Goal: Use online tool/utility: Utilize a website feature to perform a specific function

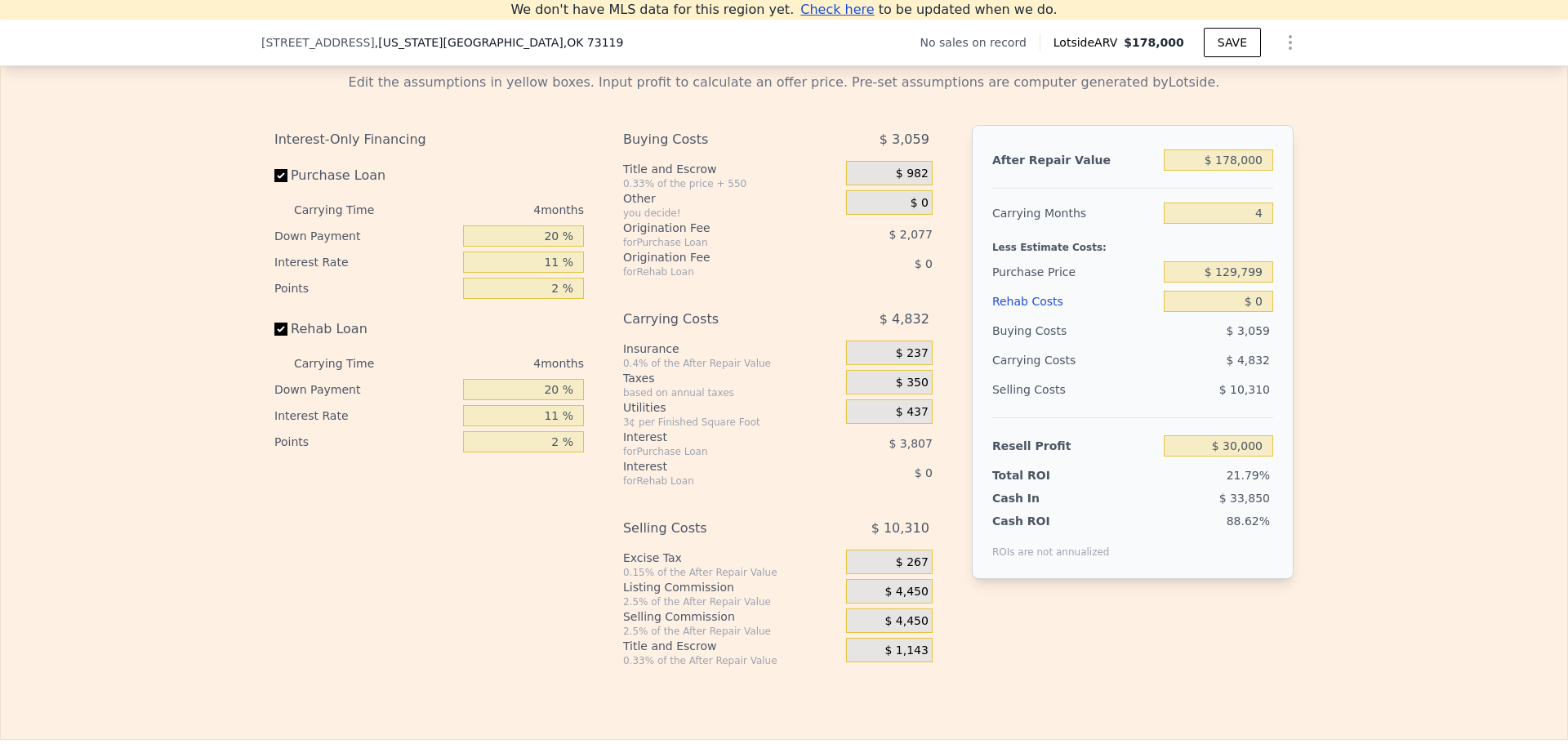
scroll to position [2354, 0]
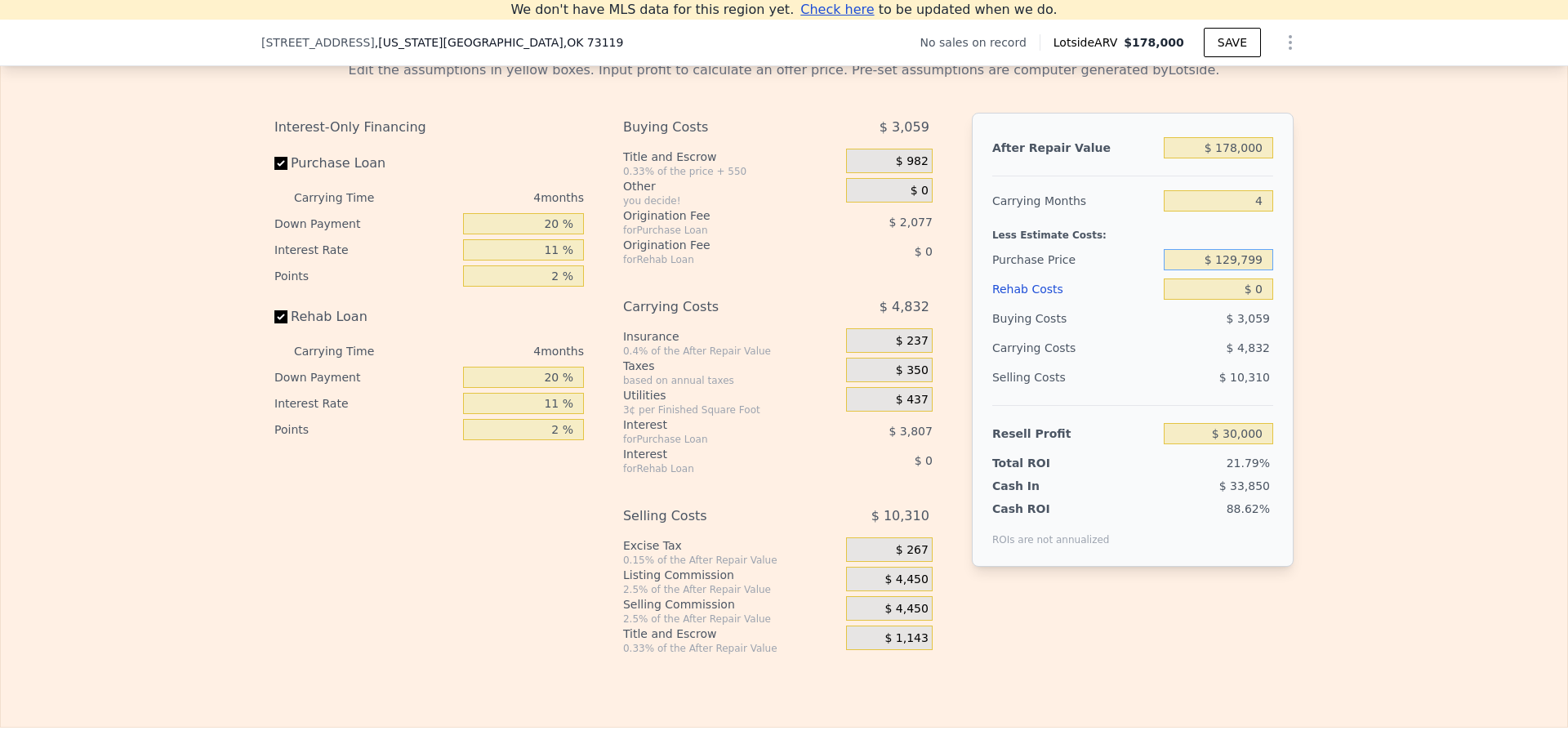
click at [1250, 270] on input "$ 129,799" at bounding box center [1218, 259] width 109 height 22
type input "$ 90,000"
click at [1261, 299] on input "$ 0" at bounding box center [1218, 289] width 109 height 22
type input "$ 71,736"
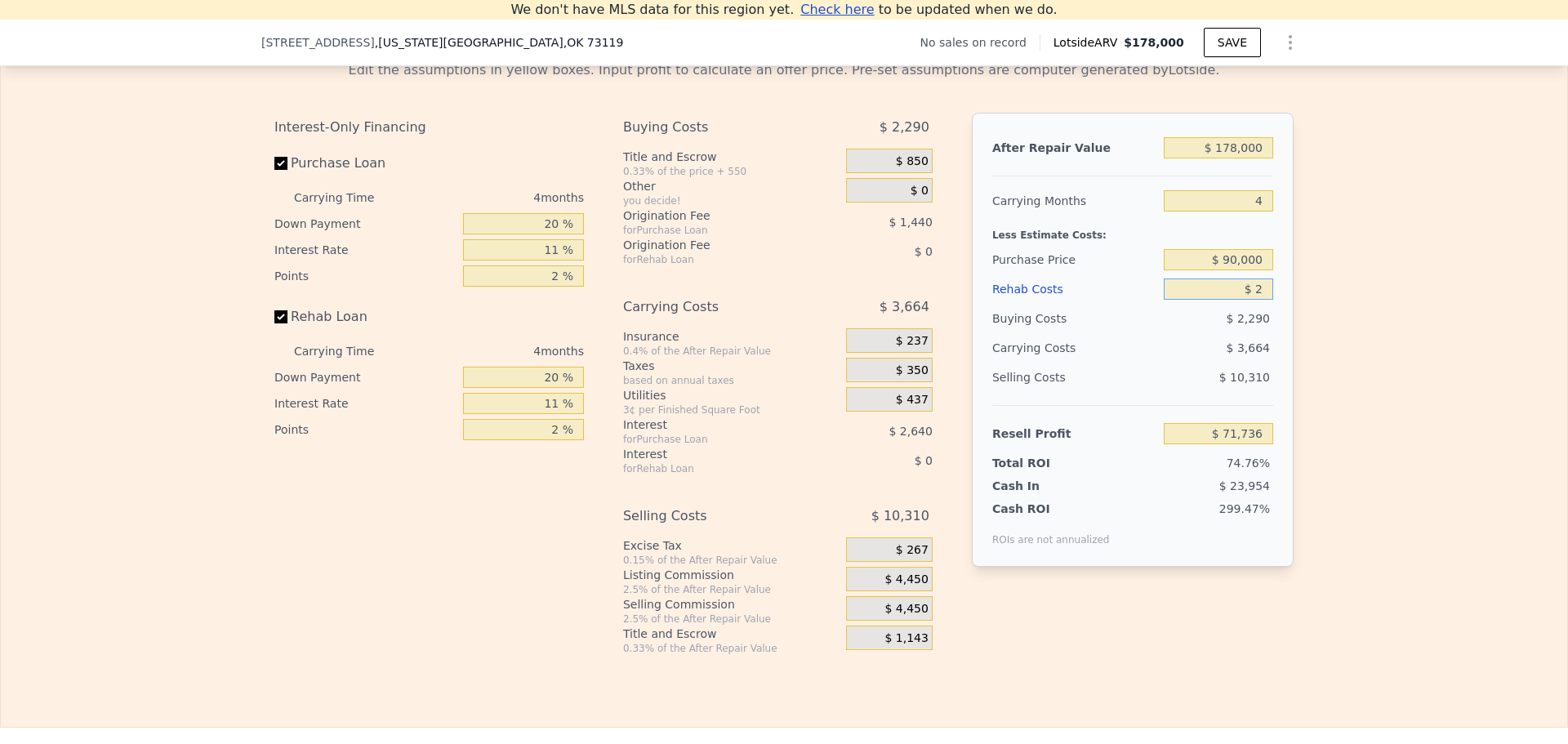
type input "$ 25"
type input "$ 71,711"
type input "$ 25,000"
type input "$ 45,604"
type input "$ 25,000"
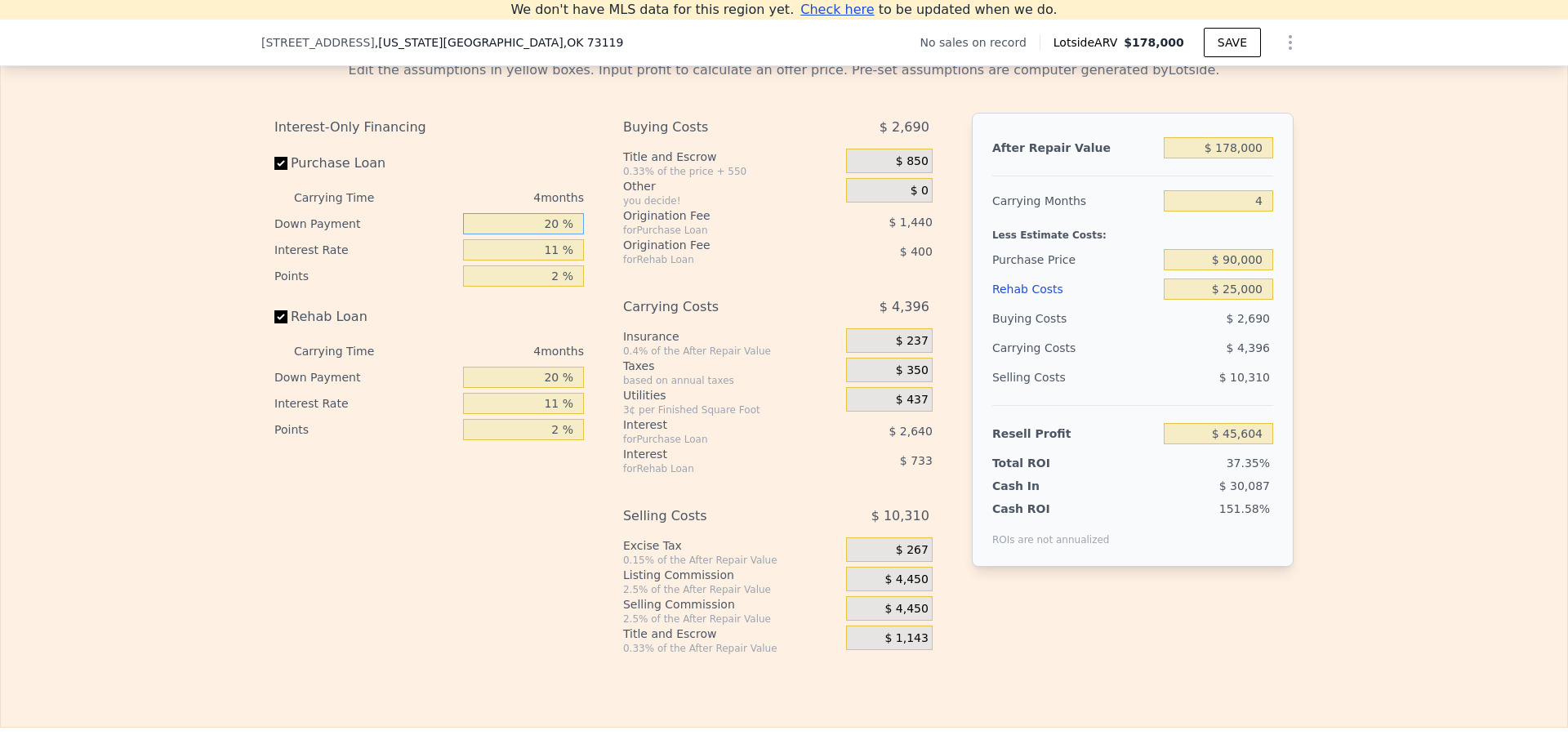
click at [551, 234] on input "20 %" at bounding box center [523, 224] width 120 height 22
type input "10 %"
type input "$ 45,092"
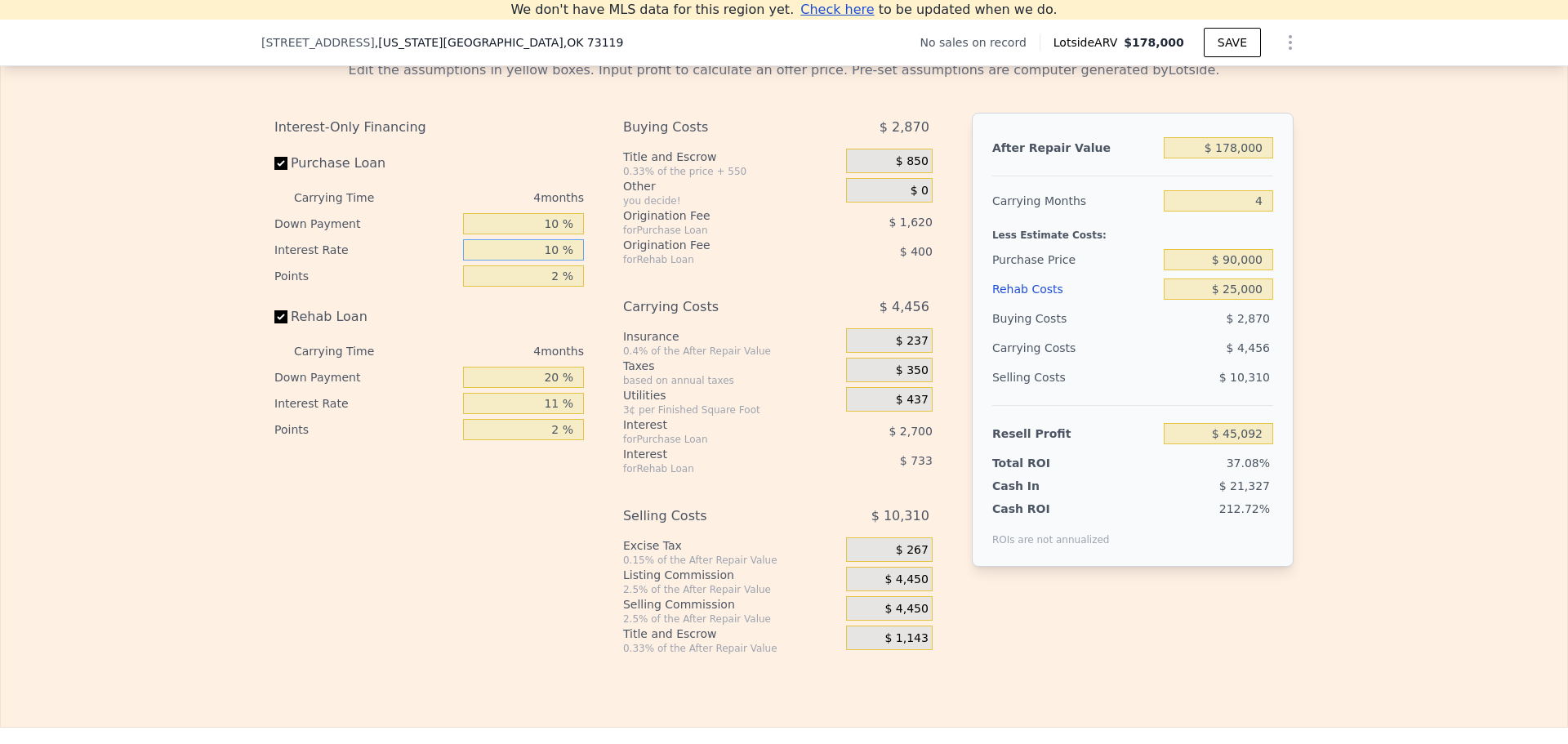
type input "10 %"
type input "$ 45,364"
type input "1 %"
type input "$ 46,174"
type input "10 %"
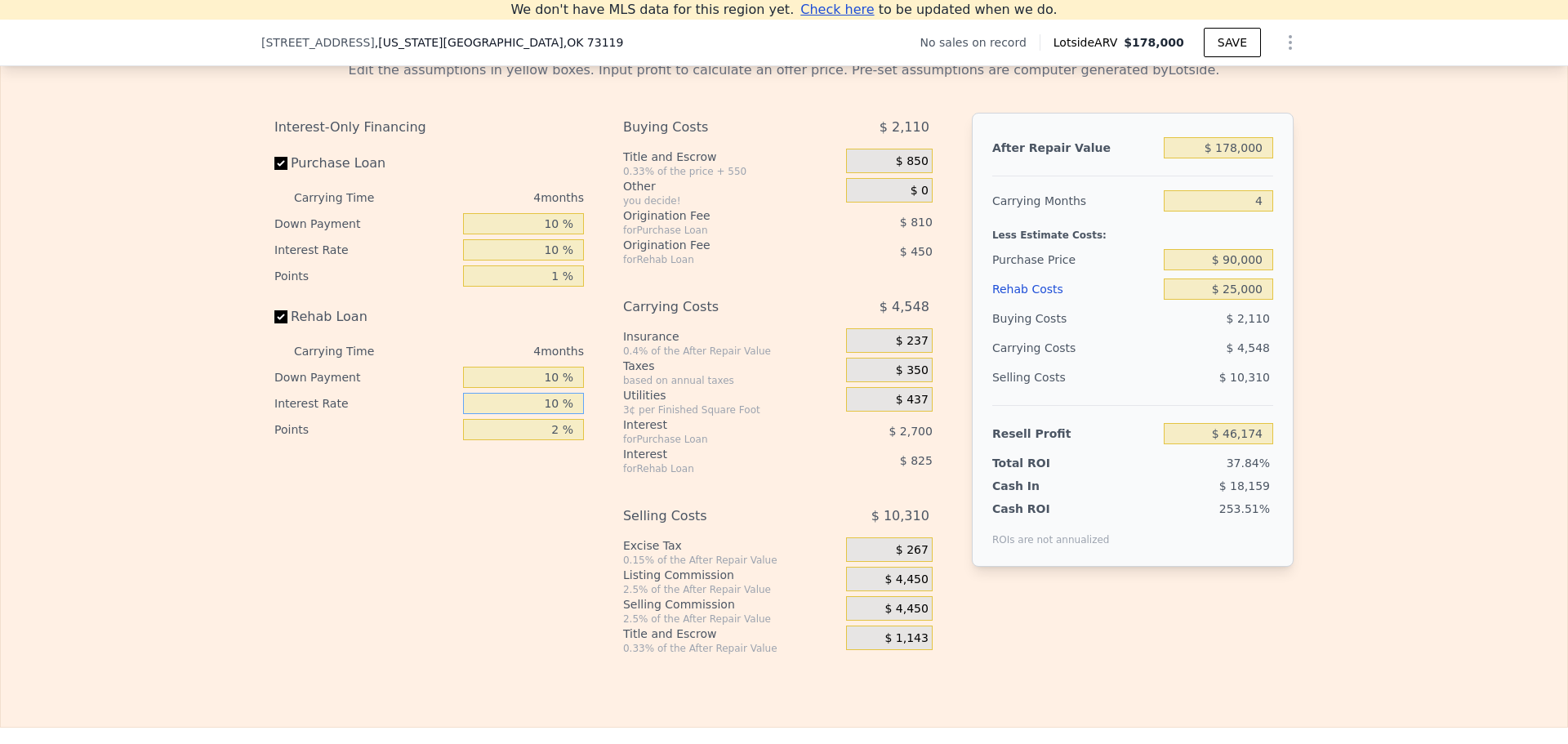
type input "10 %"
type input "$ 46,032"
type input "1 %"
type input "$ 46,329"
type input "1 %"
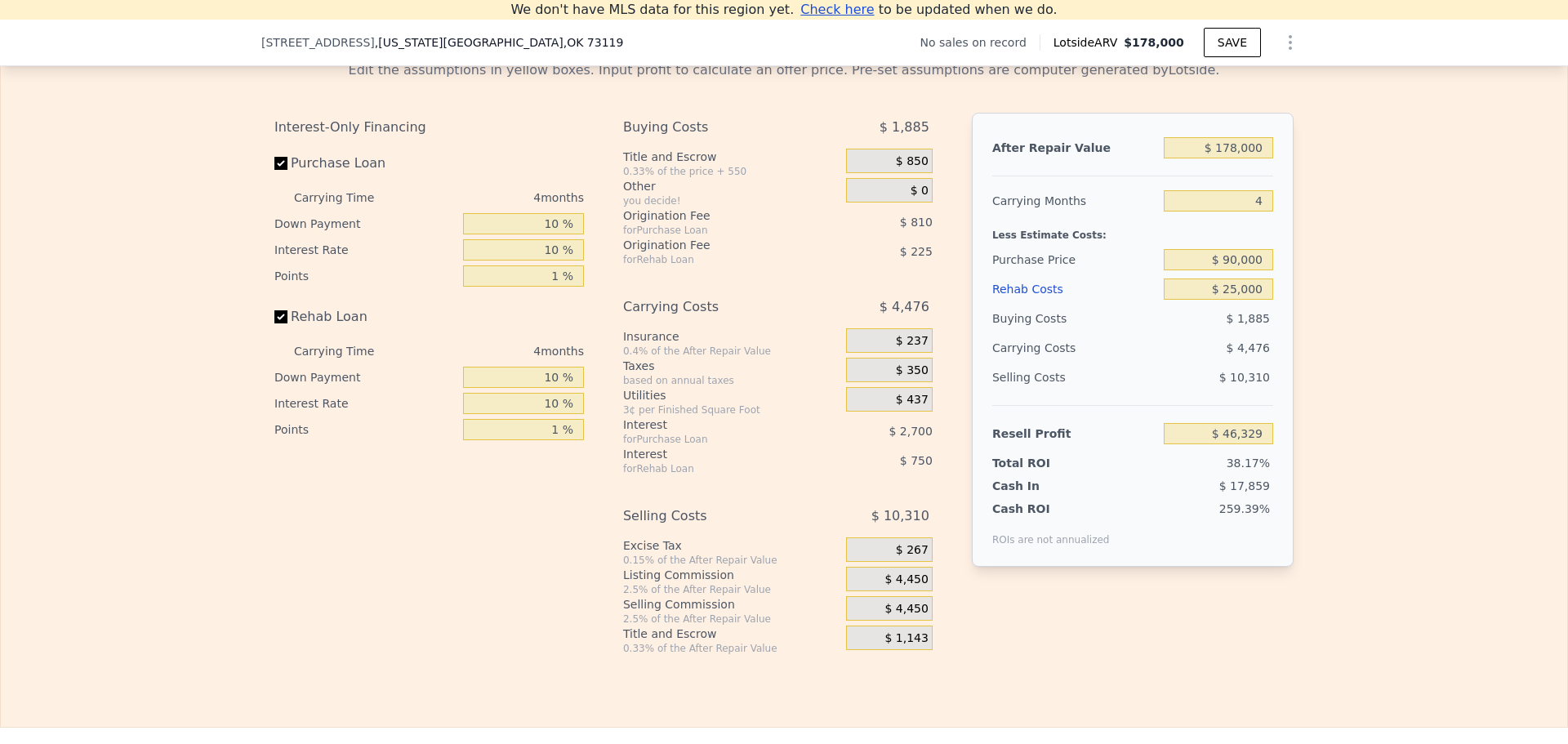
click at [898, 587] on span "$ 4,450" at bounding box center [906, 579] width 43 height 15
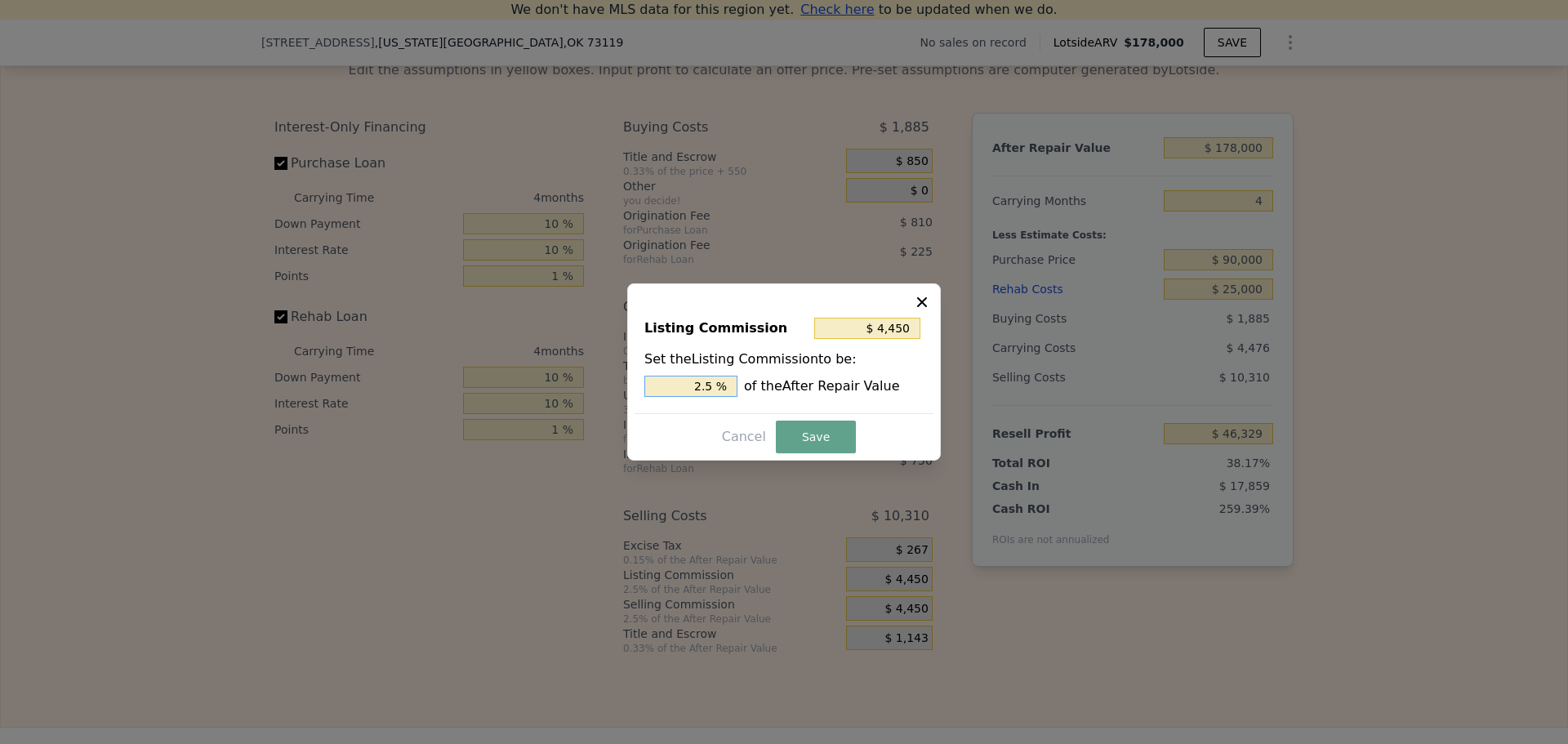
drag, startPoint x: 704, startPoint y: 385, endPoint x: 716, endPoint y: 385, distance: 12.0
click at [718, 385] on input "2.5 %" at bounding box center [691, 386] width 93 height 22
type input "$ 3,560"
type input "2 %"
click at [785, 435] on button "Save" at bounding box center [816, 437] width 80 height 33
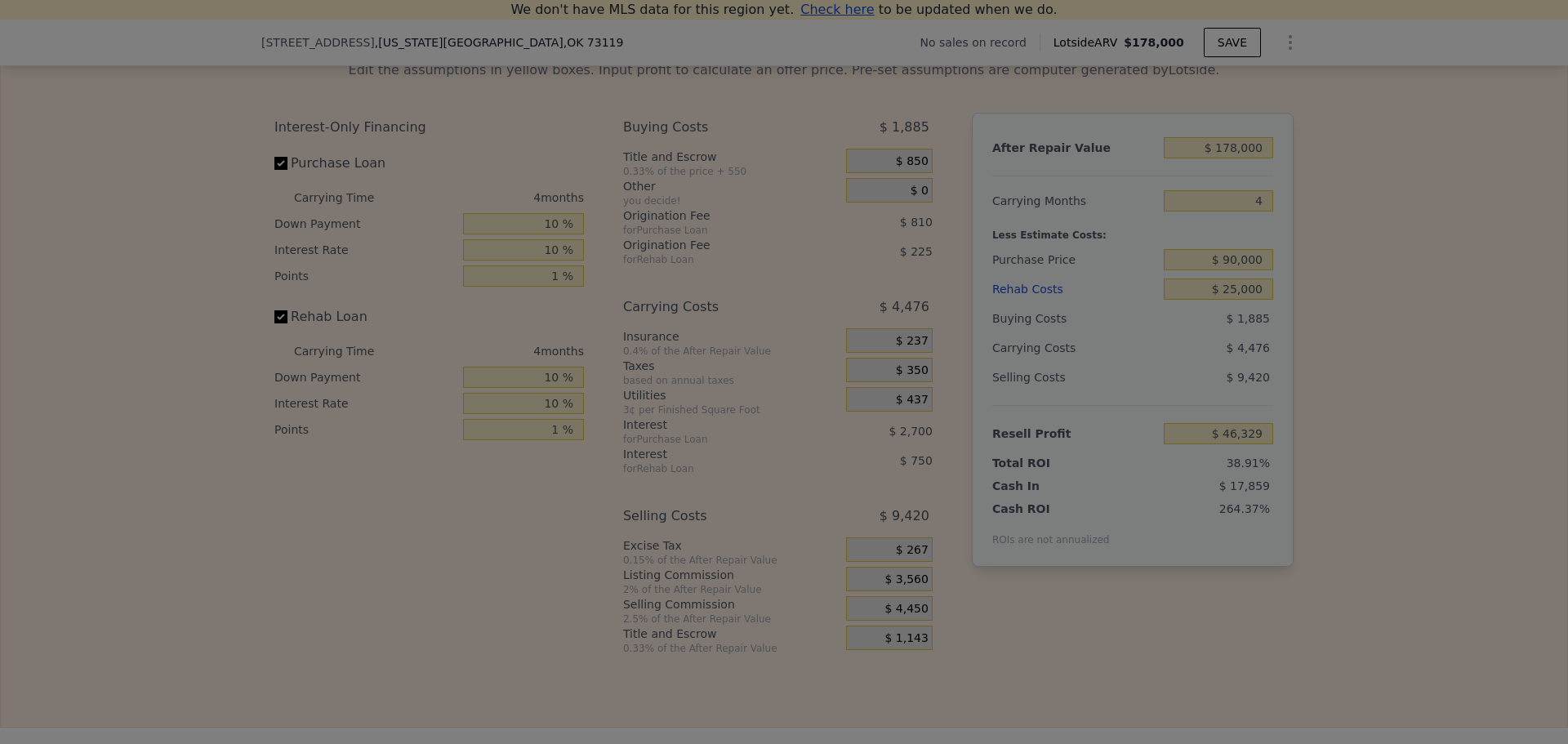
type input "$ 47,219"
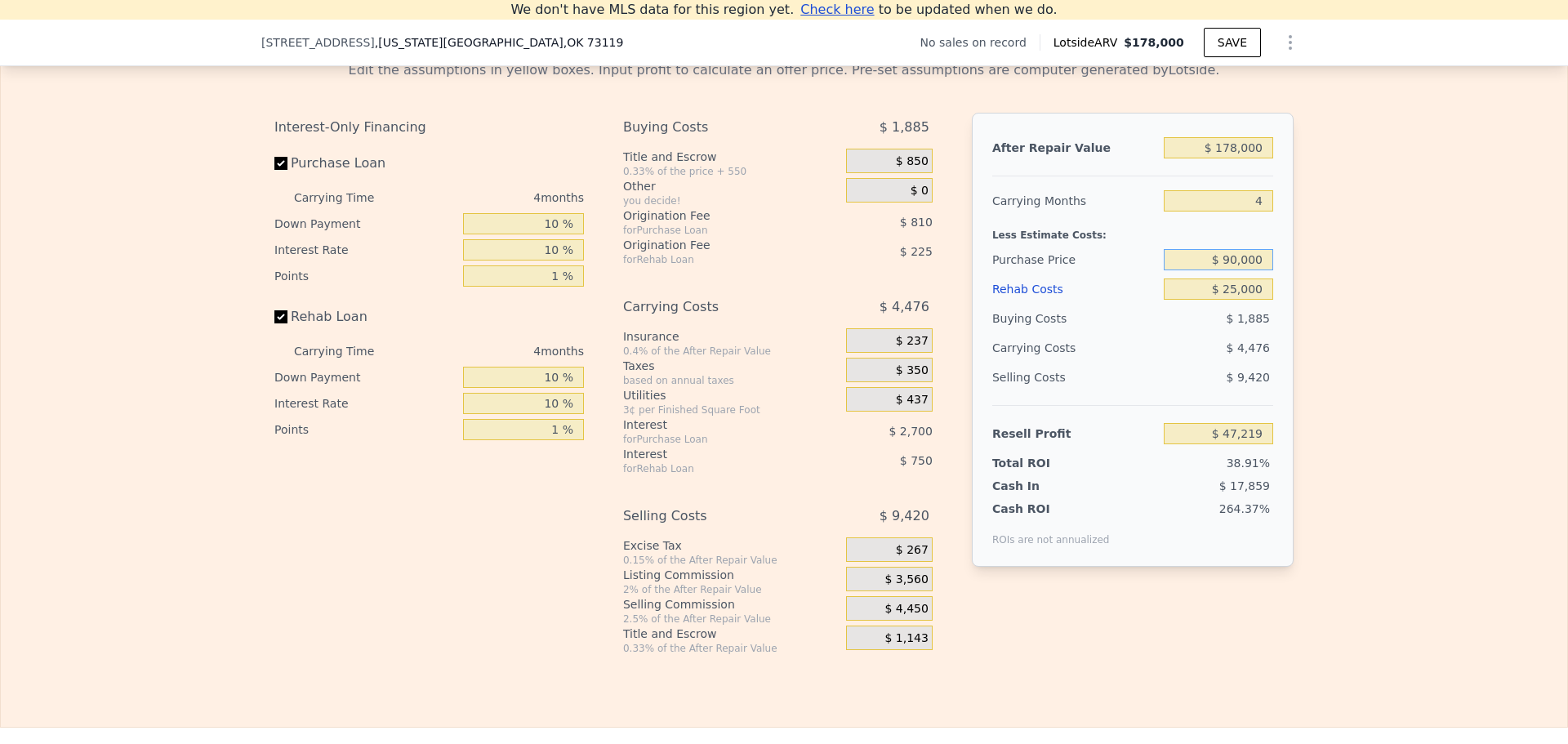
click at [1227, 270] on input "$ 90,000" at bounding box center [1218, 259] width 109 height 22
type input "$ 100,000"
click at [1306, 266] on div "Edit the assumptions in yellow boxes. Input profit to calculate an offer price.…" at bounding box center [784, 351] width 1566 height 607
type input "$ 36,796"
click at [1230, 270] on input "$ 100,000" at bounding box center [1218, 259] width 109 height 22
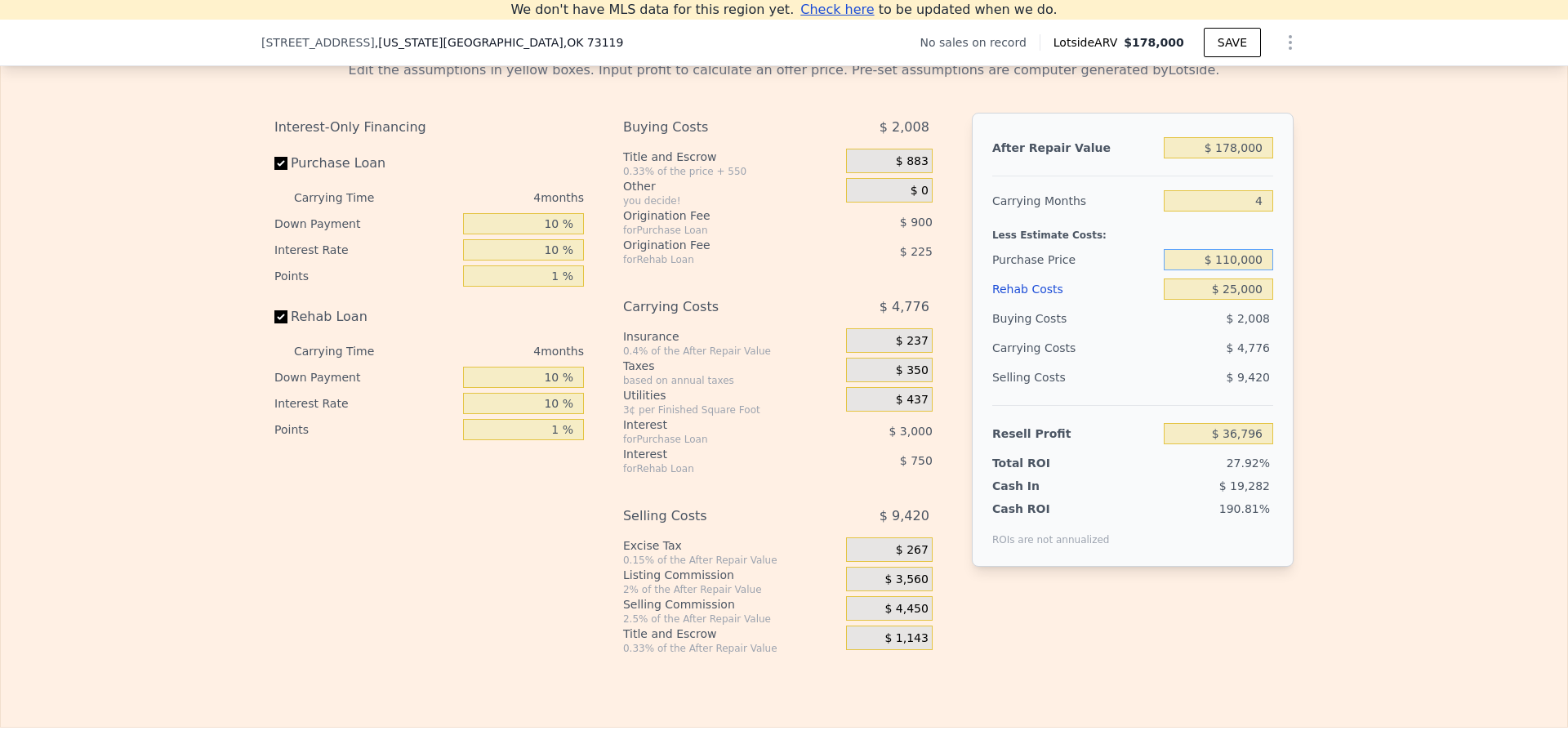
type input "$ 110,000"
click at [1389, 317] on div "Edit the assumptions in yellow boxes. Input profit to calculate an offer price.…" at bounding box center [784, 351] width 1566 height 607
type input "$ 26,373"
click at [1227, 270] on input "$ 110,000" at bounding box center [1218, 259] width 109 height 22
type input "$ 120,000"
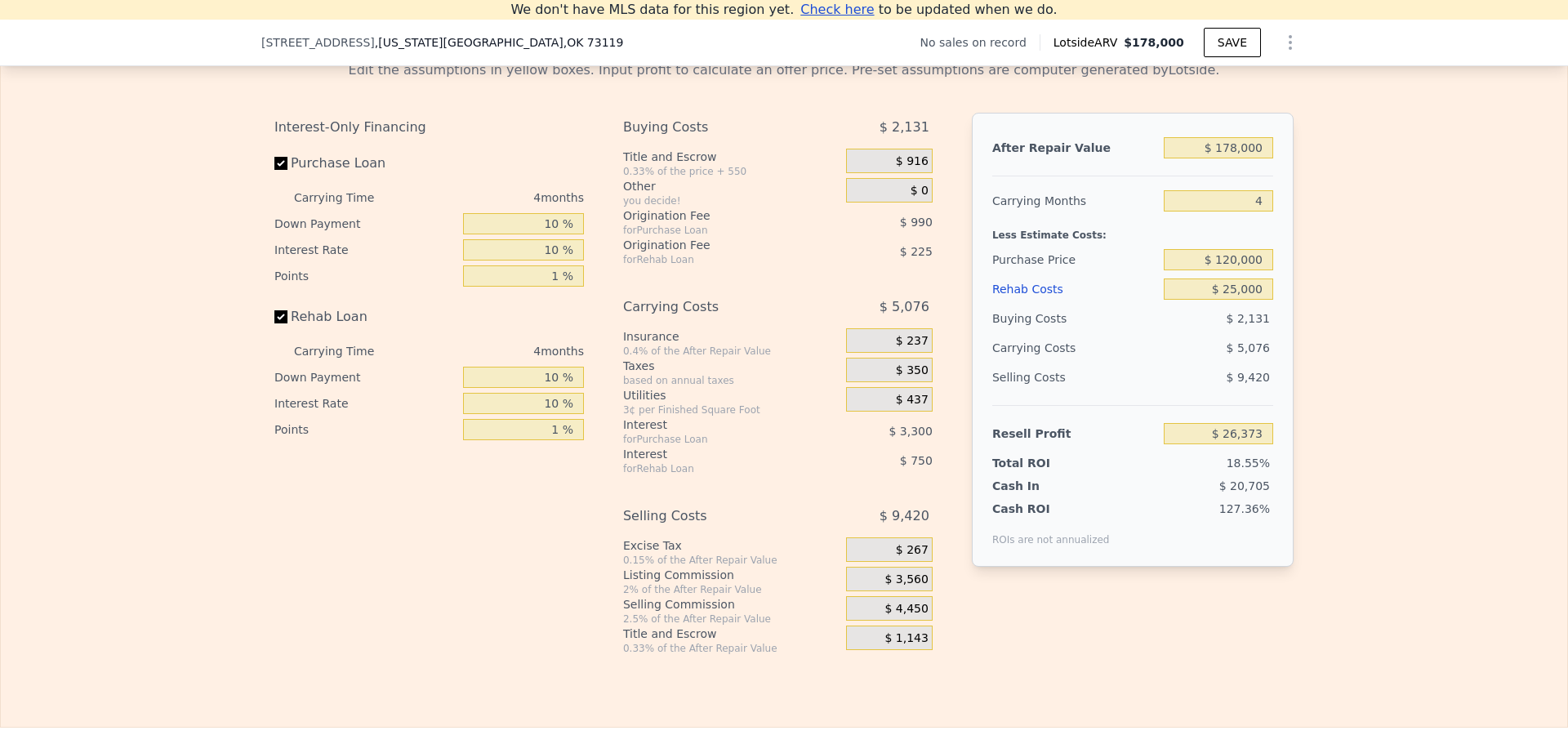
click at [1445, 299] on div "Edit the assumptions in yellow boxes. Input profit to calculate an offer price.…" at bounding box center [784, 351] width 1566 height 607
type input "$ 15,949"
drag, startPoint x: 1219, startPoint y: 282, endPoint x: 1230, endPoint y: 280, distance: 11.2
click at [1230, 270] on input "$ 120,000" at bounding box center [1218, 259] width 109 height 22
type input "$ 90,000"
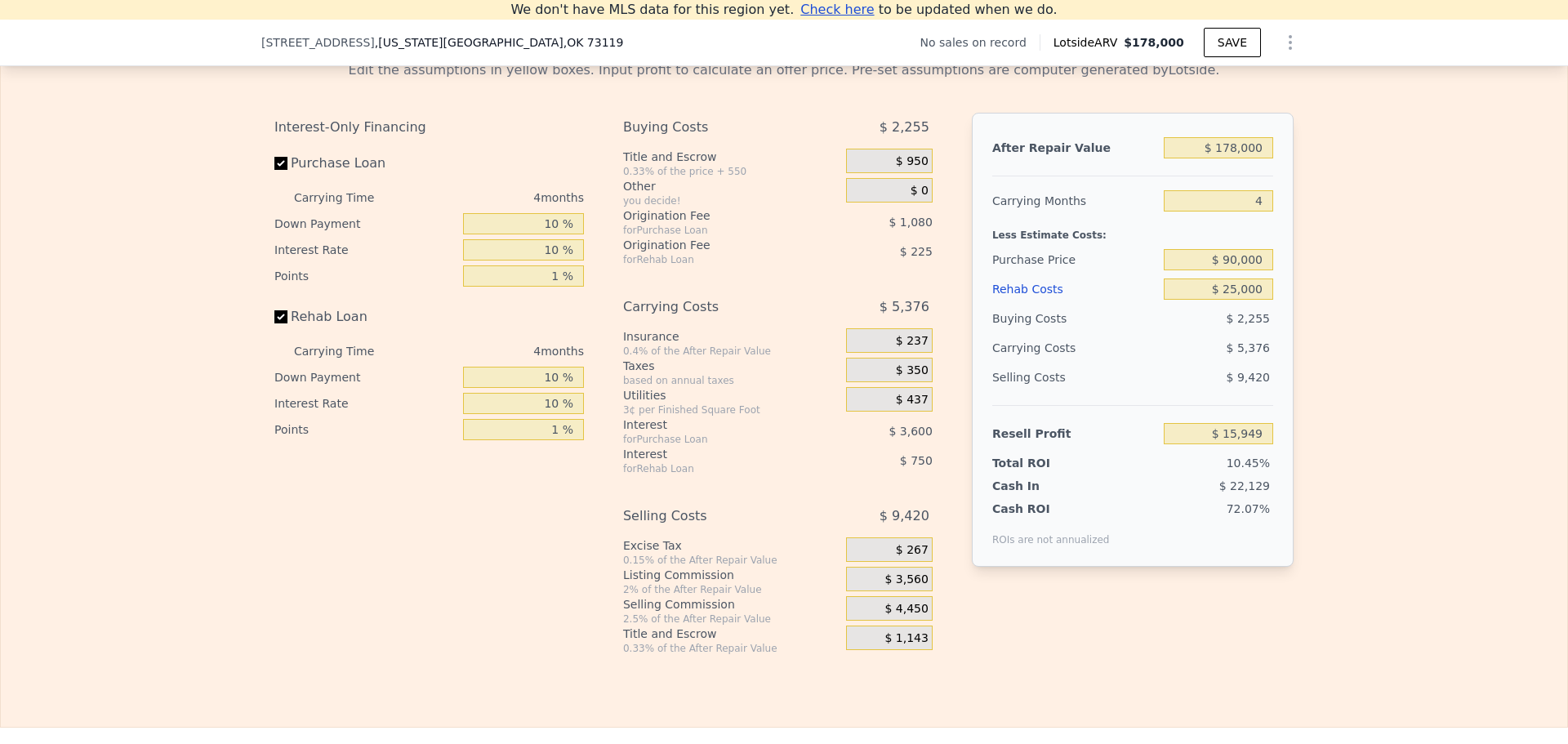
click at [1347, 303] on div "Edit the assumptions in yellow boxes. Input profit to calculate an offer price.…" at bounding box center [784, 351] width 1566 height 607
type input "$ 47,219"
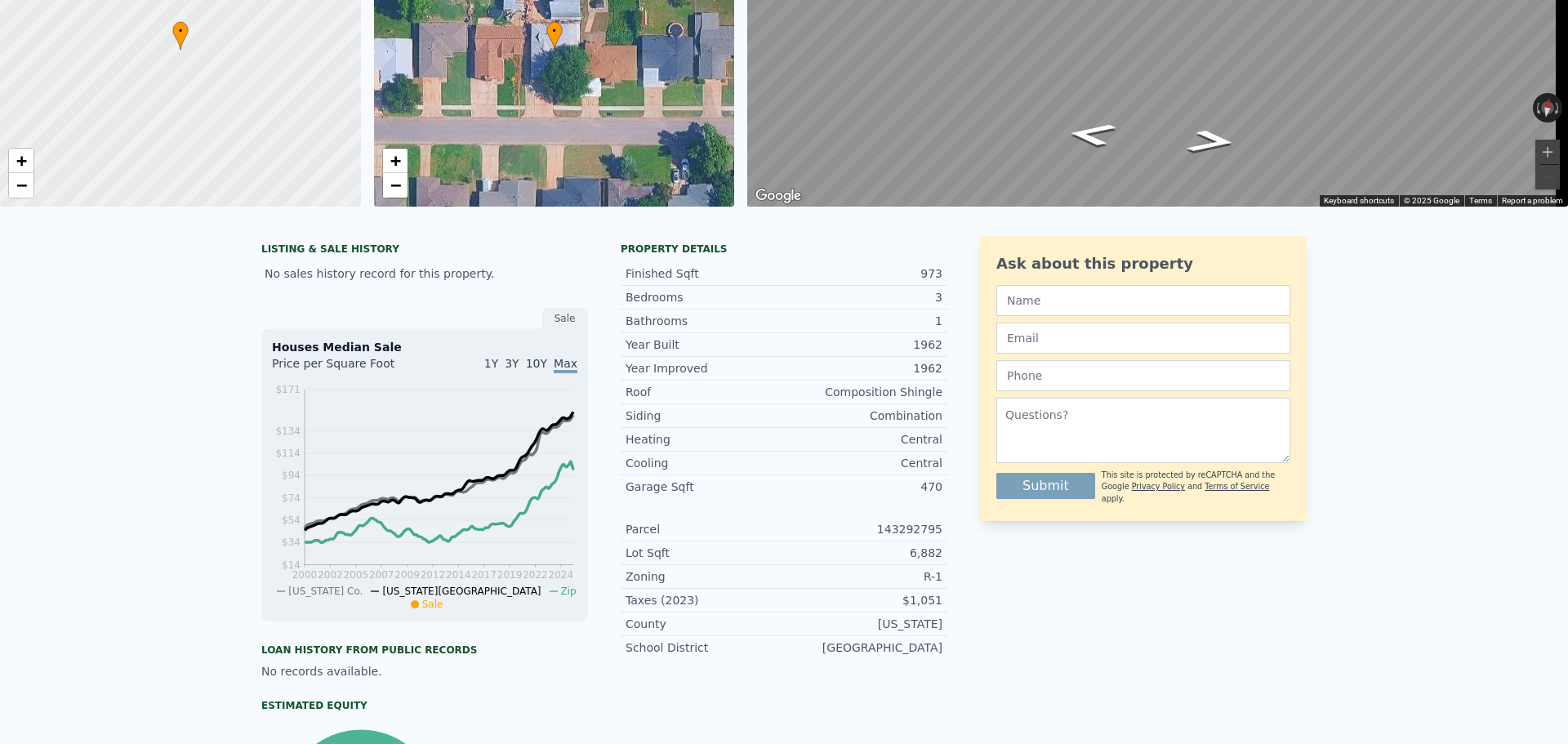
scroll to position [0, 0]
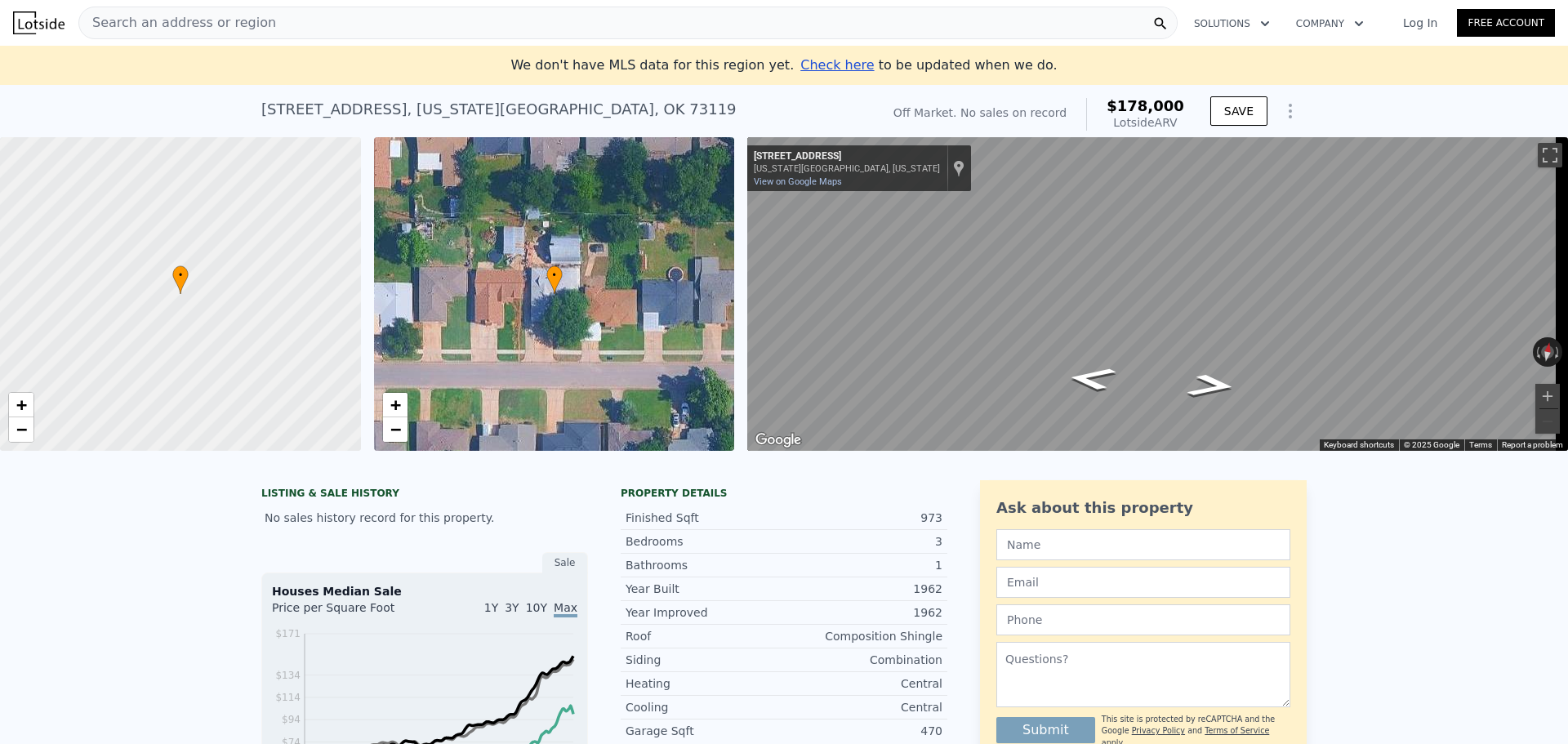
click at [131, 28] on span "Search an address or region" at bounding box center [177, 22] width 197 height 20
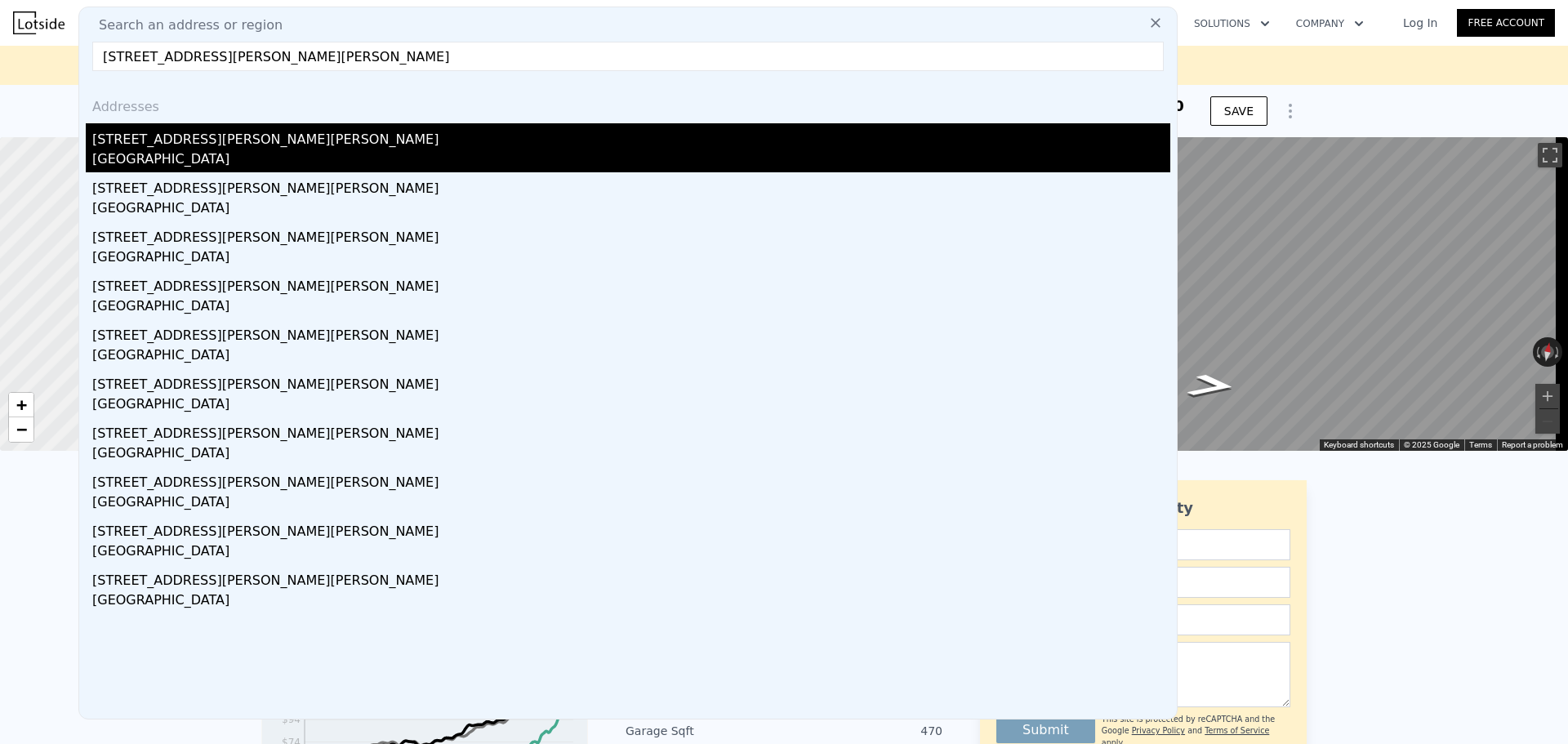
type input "[STREET_ADDRESS][PERSON_NAME][PERSON_NAME]"
click at [212, 153] on div "[GEOGRAPHIC_DATA]" at bounding box center [631, 161] width 1078 height 23
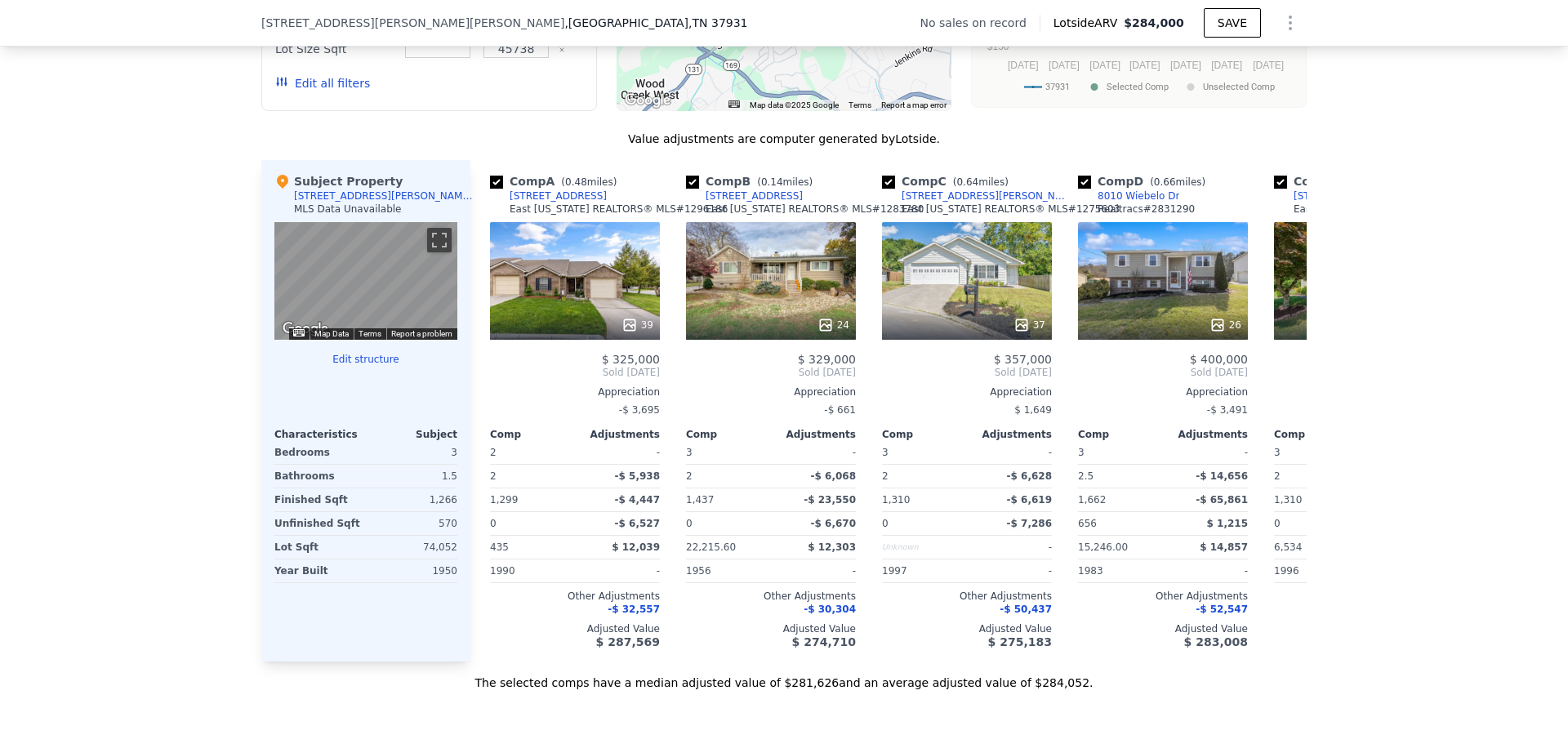
scroll to position [1464, 0]
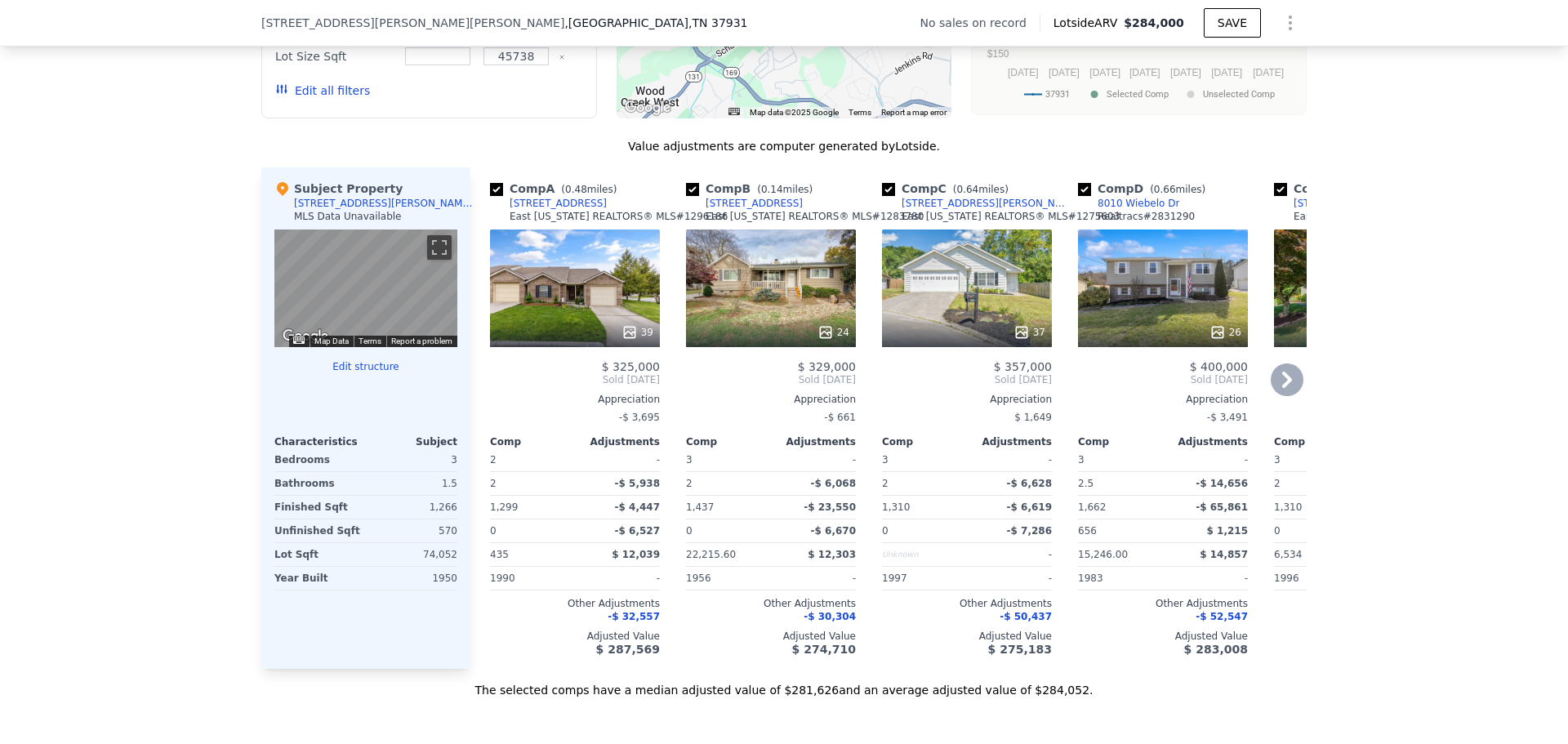
click at [1275, 384] on icon at bounding box center [1287, 379] width 33 height 33
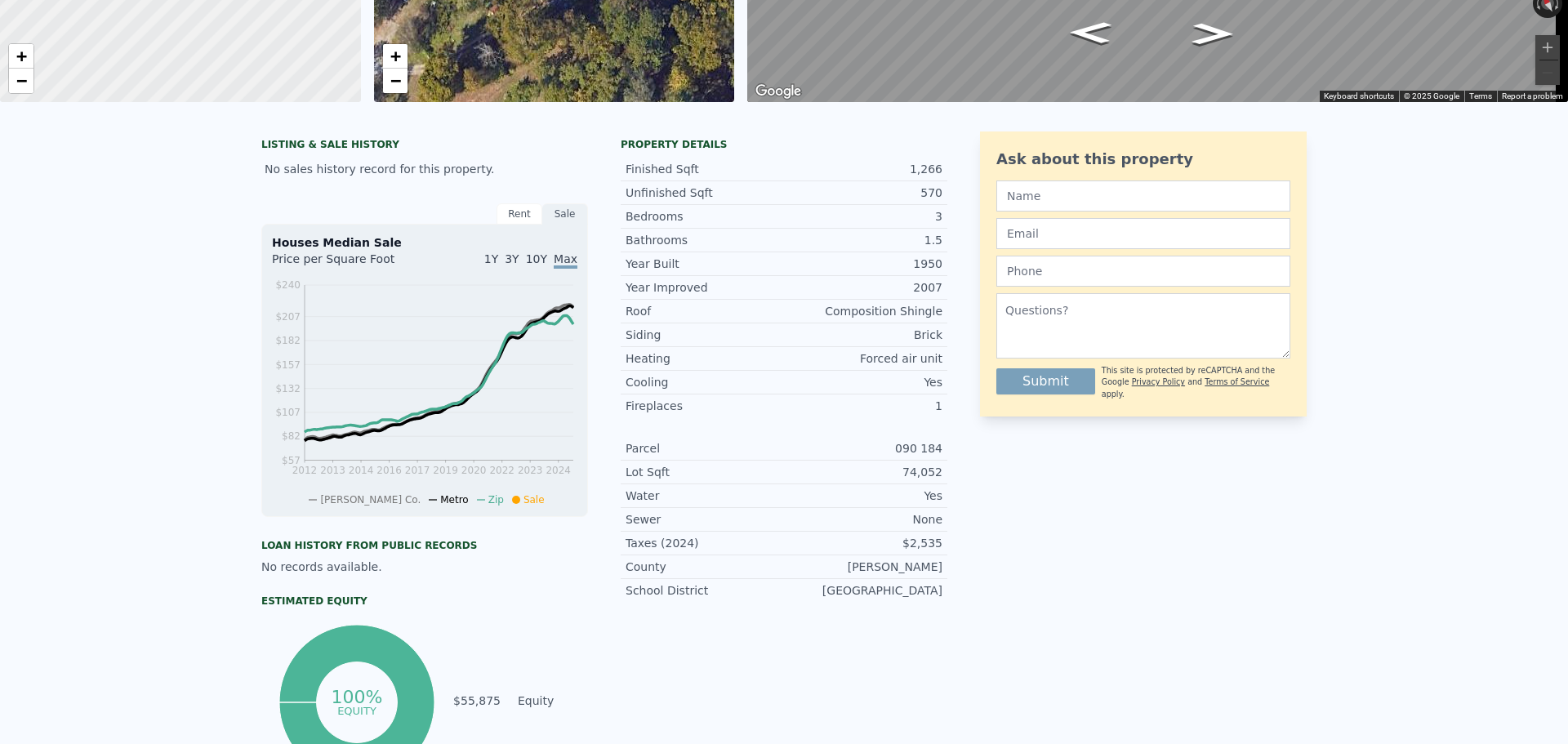
scroll to position [6, 0]
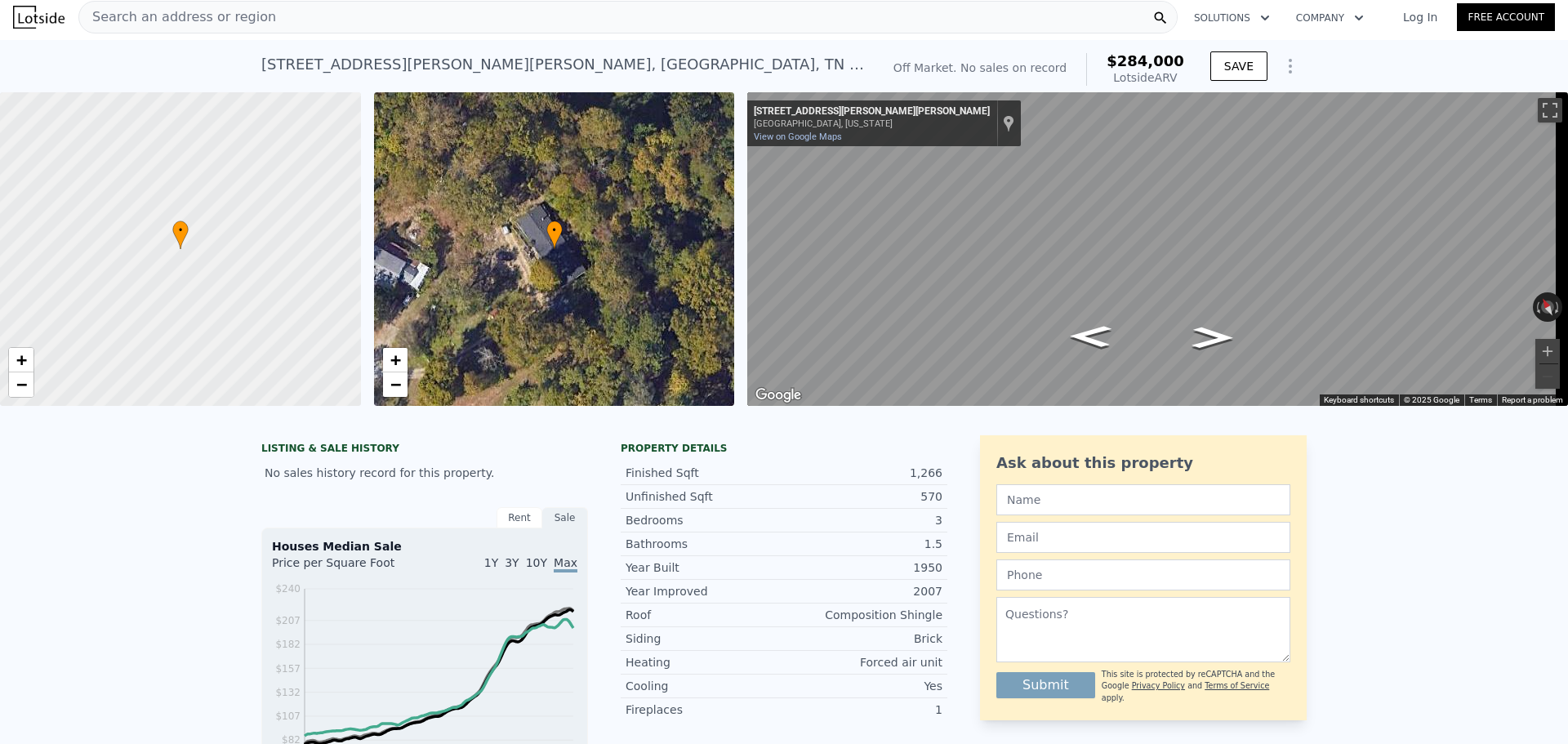
click at [225, 22] on span "Search an address or region" at bounding box center [177, 17] width 197 height 20
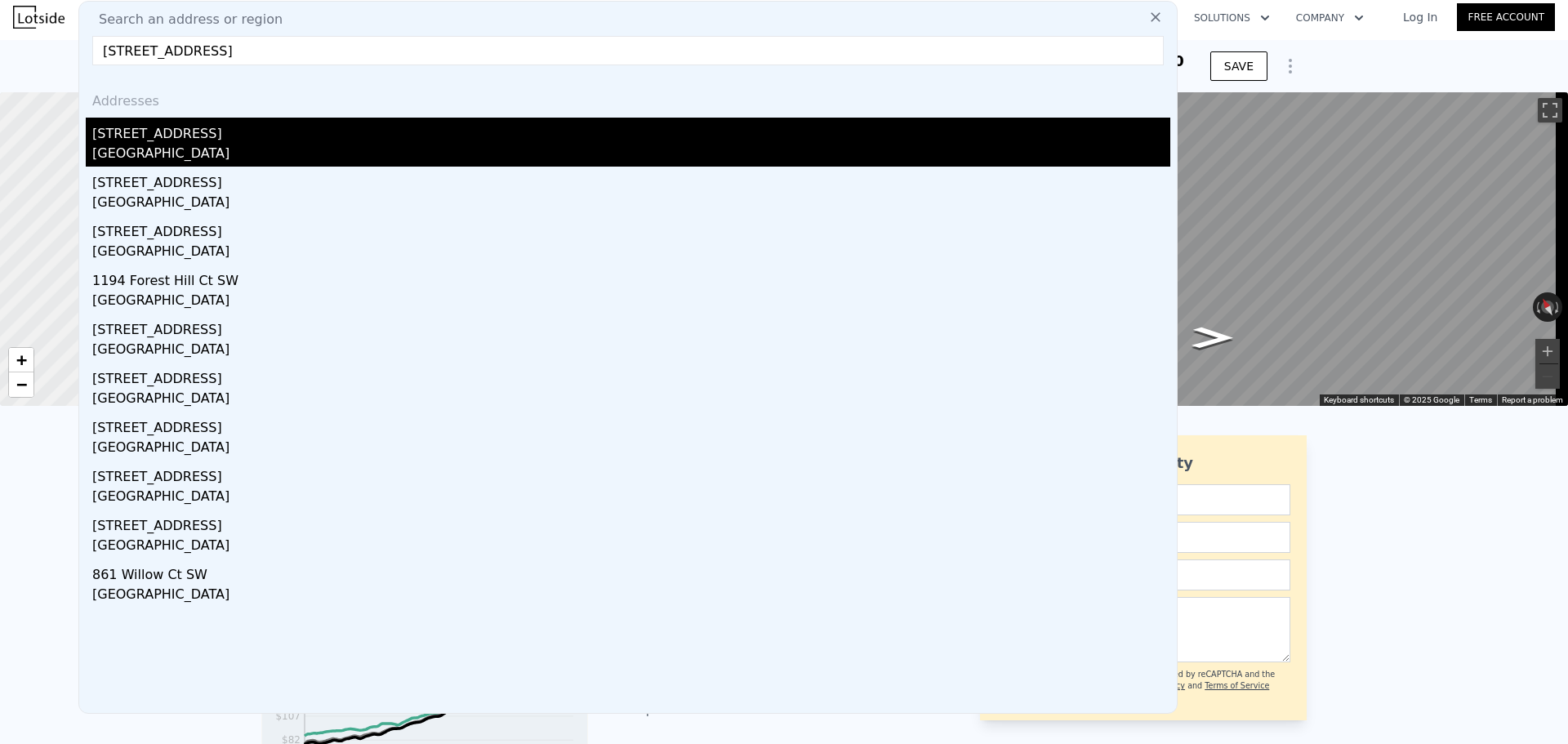
type input "[STREET_ADDRESS]"
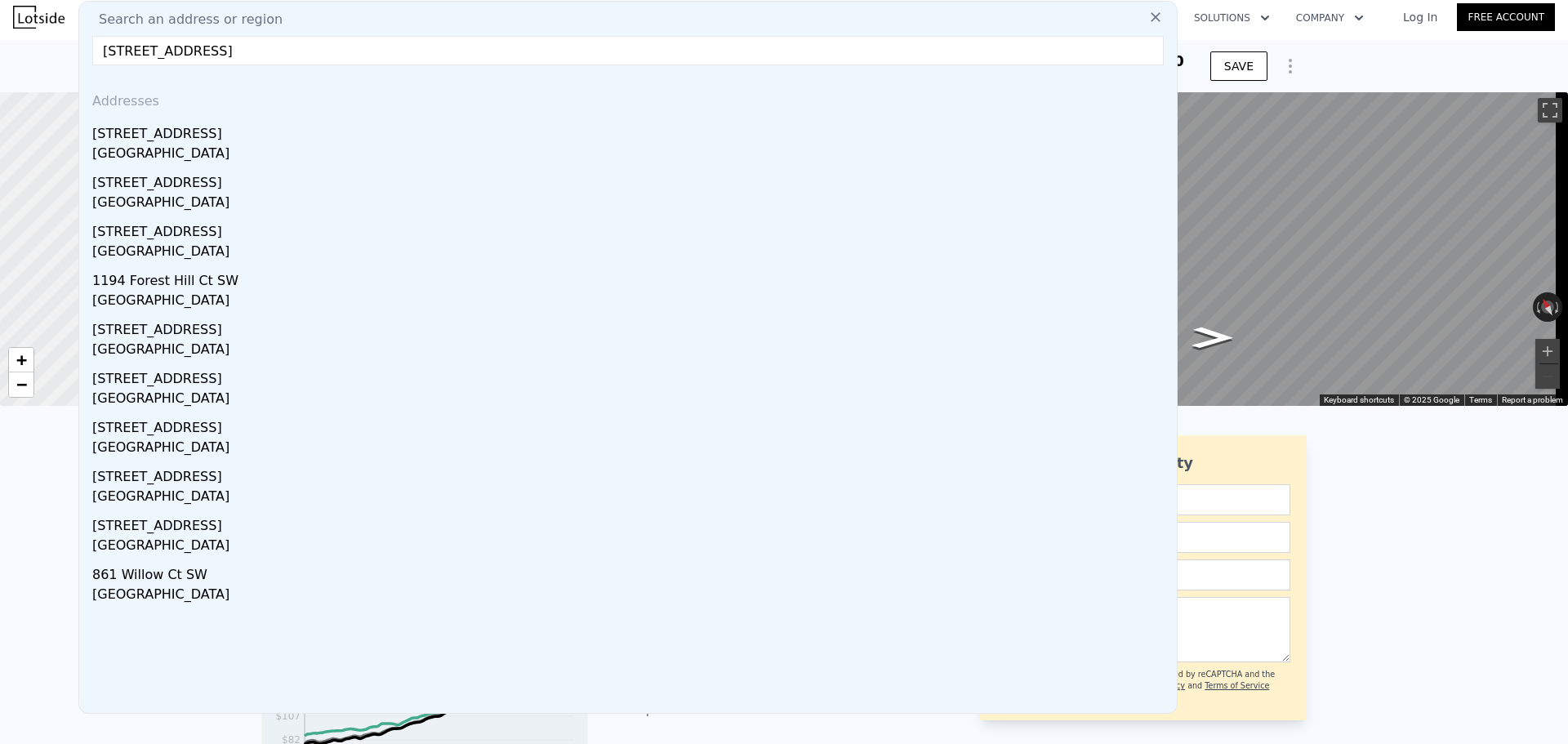
drag, startPoint x: 216, startPoint y: 138, endPoint x: 266, endPoint y: 114, distance: 55.5
click at [216, 138] on div "[STREET_ADDRESS]" at bounding box center [631, 131] width 1078 height 26
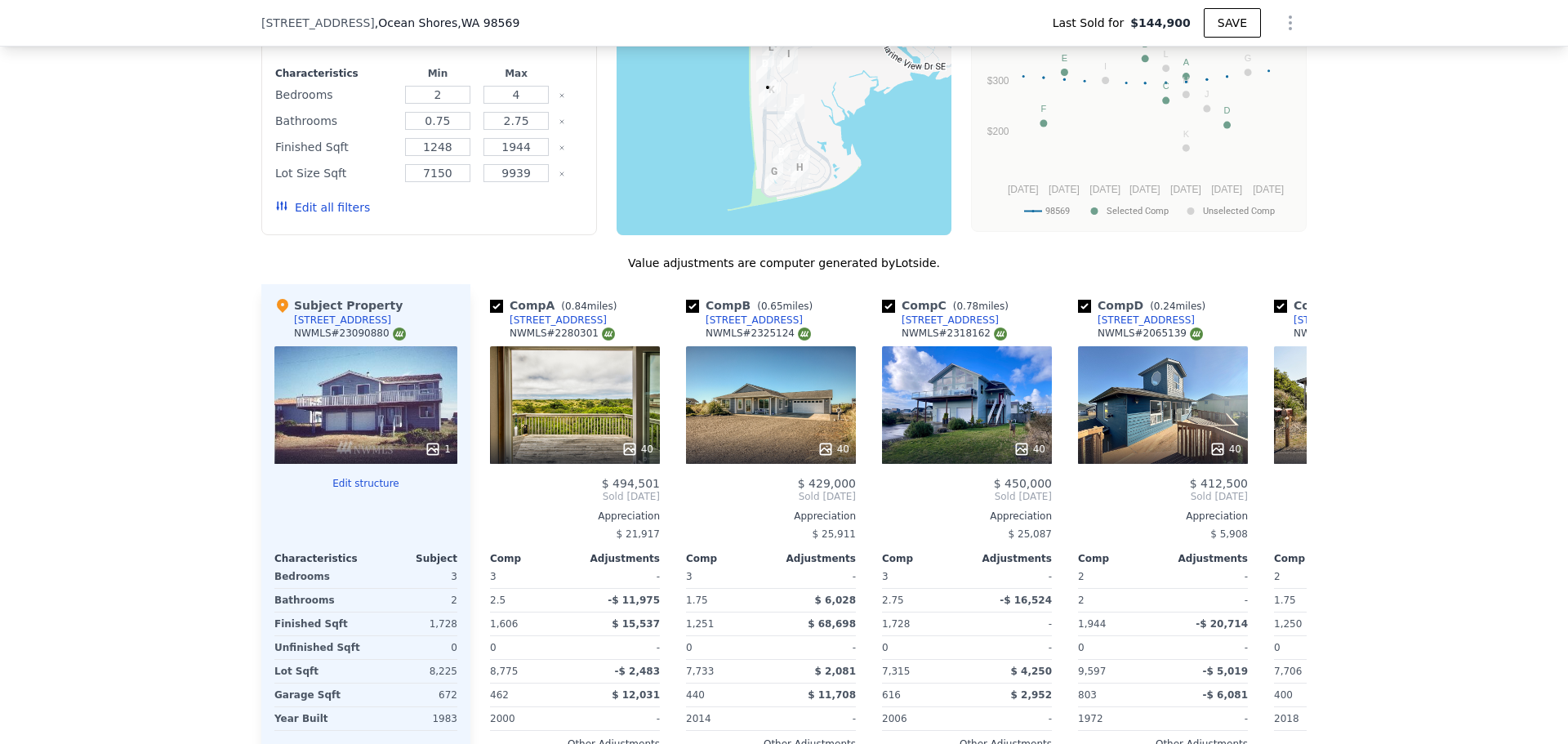
scroll to position [1632, 0]
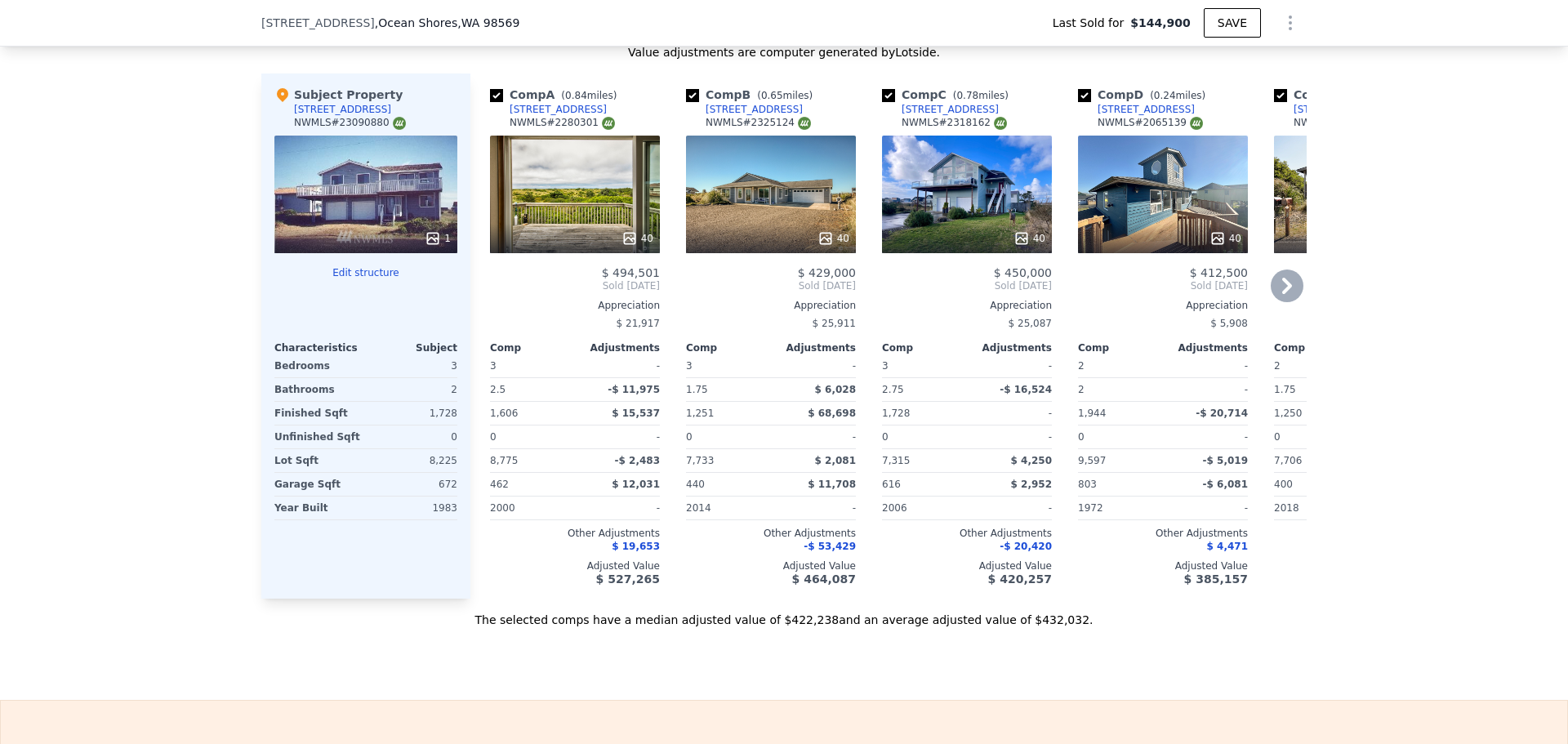
click at [626, 237] on div at bounding box center [574, 238] width 170 height 29
